Goal: Information Seeking & Learning: Learn about a topic

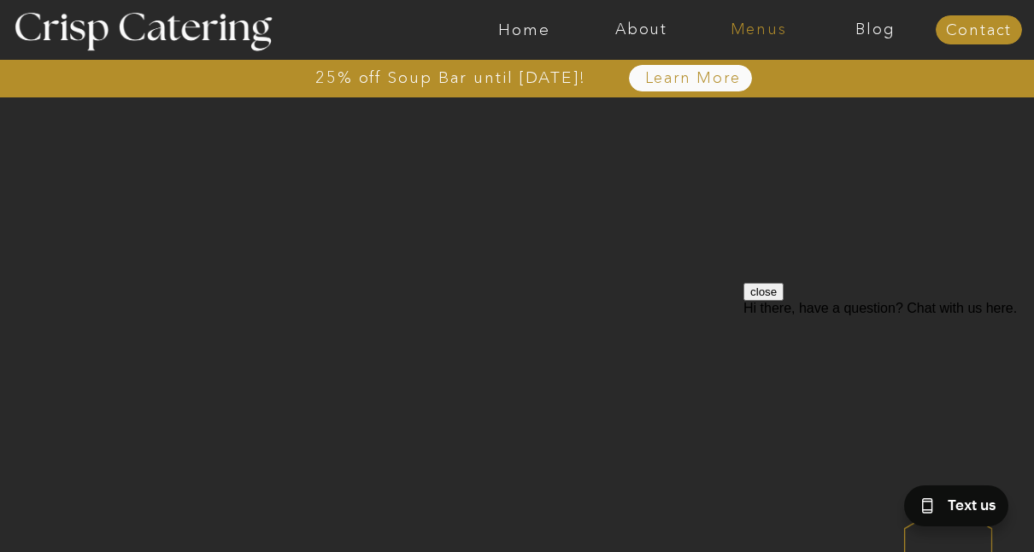
click at [768, 31] on nav "Menus" at bounding box center [758, 29] width 117 height 17
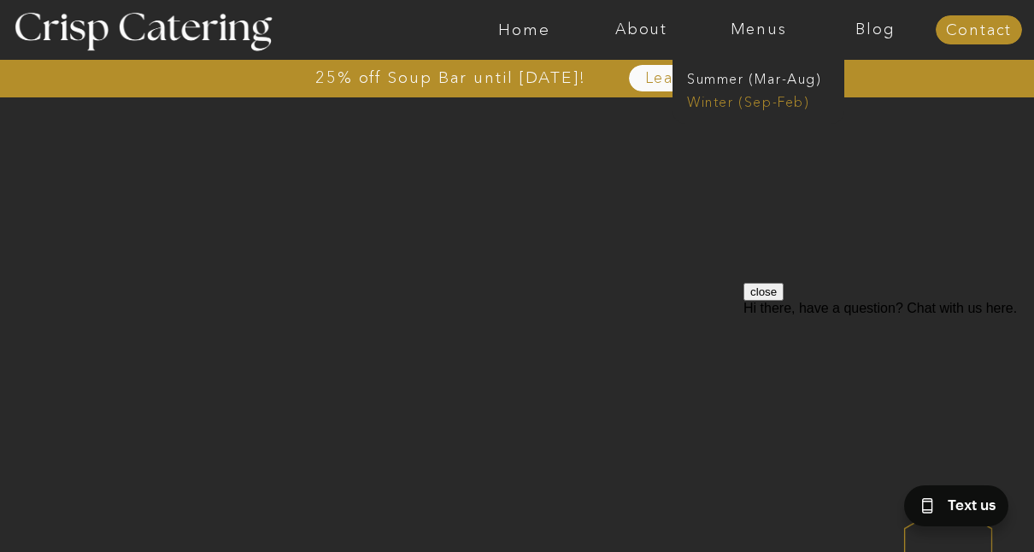
click at [743, 100] on nav "Winter (Sep-Feb)" at bounding box center [757, 100] width 140 height 16
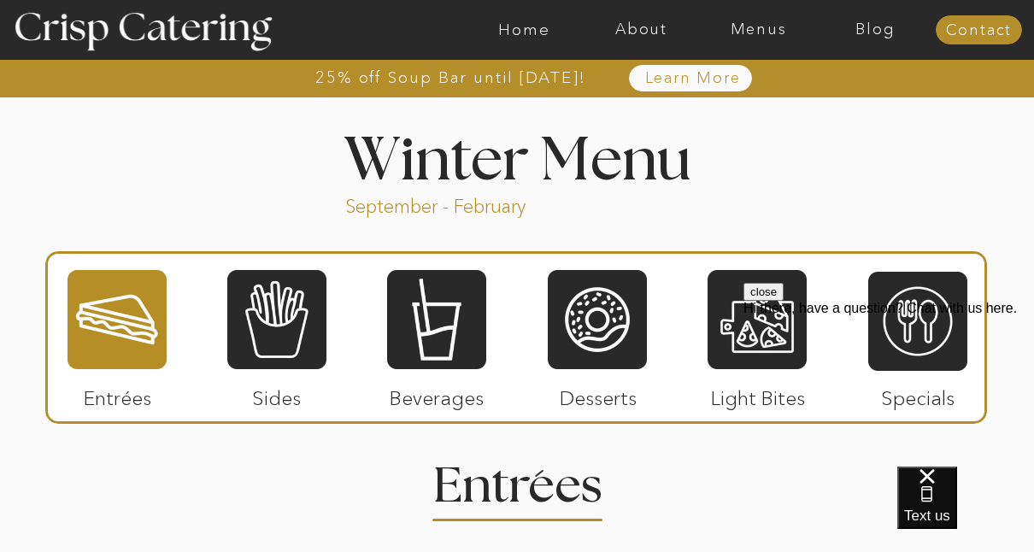
scroll to position [1880, 0]
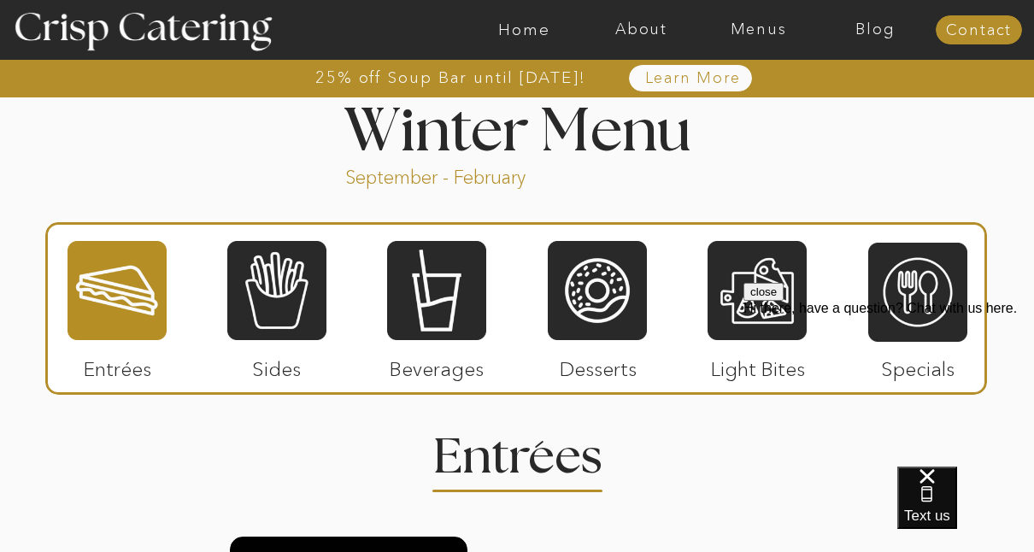
click at [107, 310] on div at bounding box center [117, 290] width 99 height 103
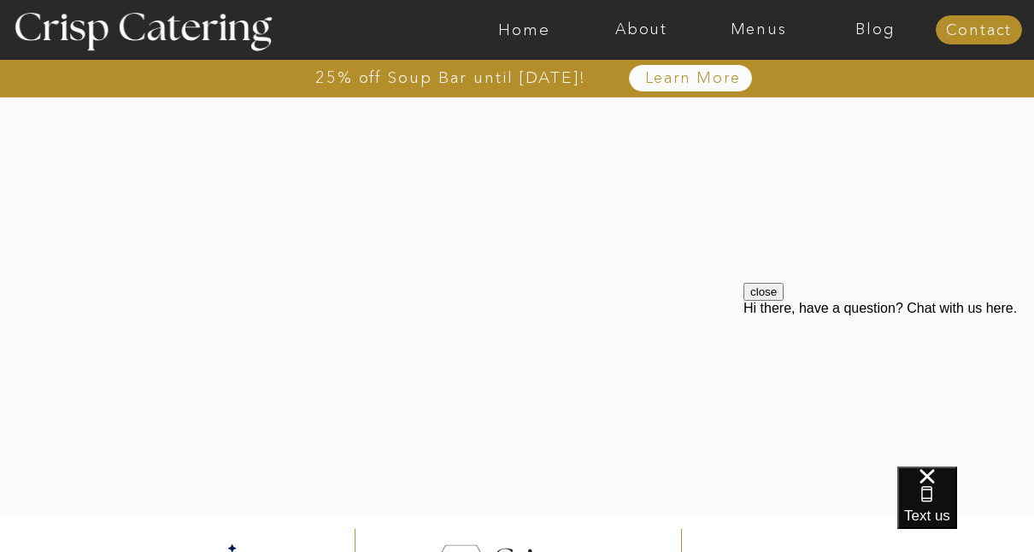
scroll to position [4169, 0]
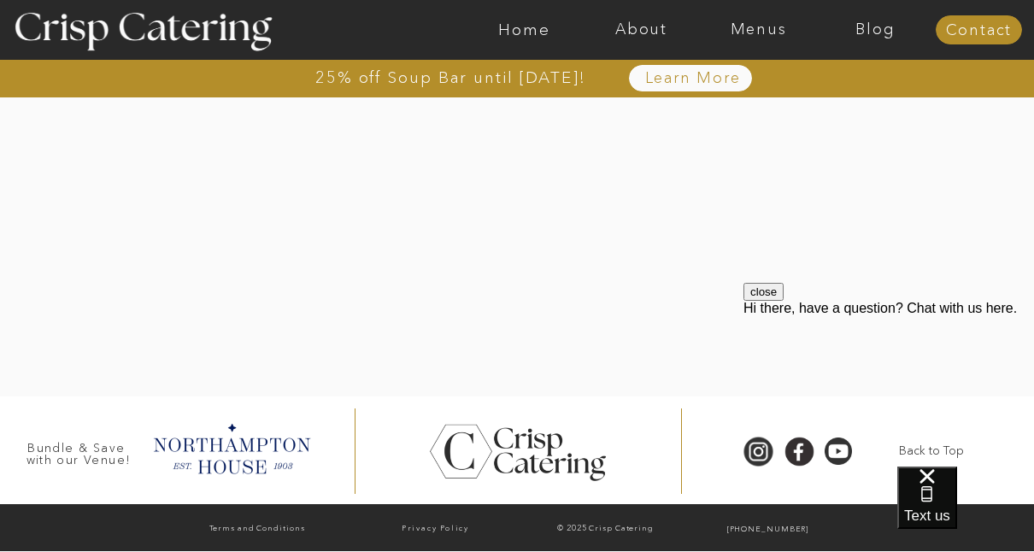
click at [752, 290] on div "close Hi there, have a question? Chat with us here." at bounding box center [888, 385] width 291 height 205
click at [751, 284] on div "close Hi there, have a question? Chat with us here." at bounding box center [888, 385] width 291 height 205
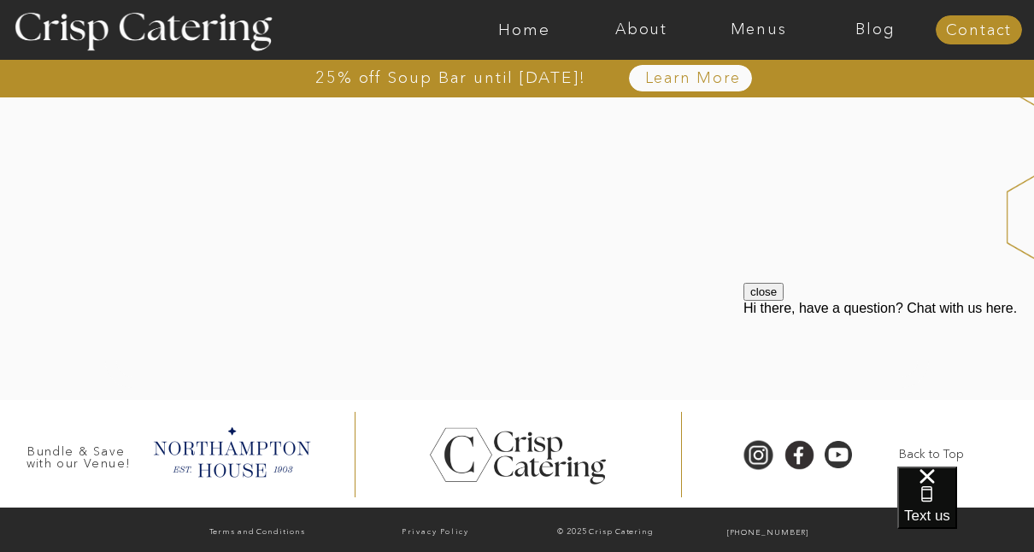
scroll to position [530, 0]
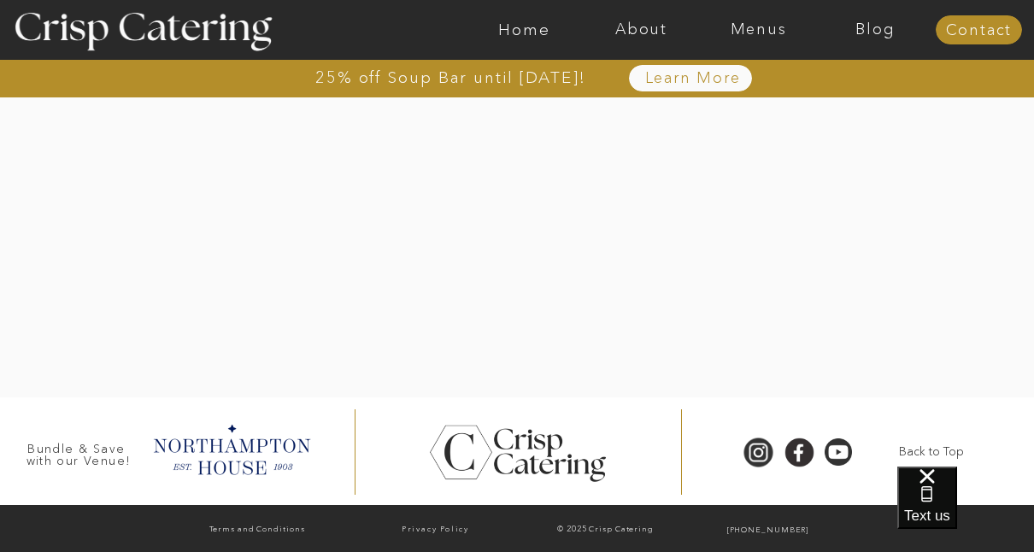
scroll to position [4169, 0]
